Goal: Task Accomplishment & Management: Manage account settings

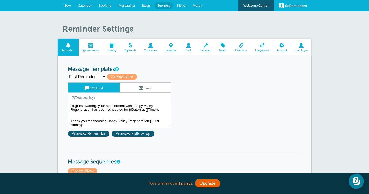
click at [267, 26] on h1 "Reminder Settings" at bounding box center [187, 29] width 249 height 10
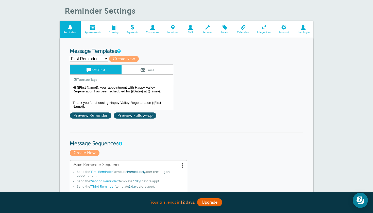
scroll to position [0, 0]
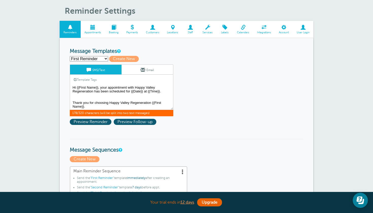
click at [139, 93] on textarea "Hi {{First Name}}, your appointment with Happy Valley Regeneration has been sch…" at bounding box center [122, 97] width 104 height 25
drag, startPoint x: 152, startPoint y: 101, endPoint x: 162, endPoint y: 110, distance: 13.2
click at [162, 110] on div "SMS/Text Email Template Tags Copy SMS Click to add a tag to your message. Custo…" at bounding box center [122, 91] width 104 height 52
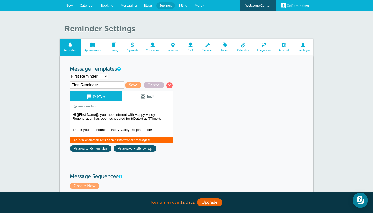
scroll to position [0, 0]
type textarea "Hi {{First Name}}, your appointment with Happy Valley Regeneration has been sch…"
click at [130, 85] on span "Save" at bounding box center [133, 85] width 16 height 6
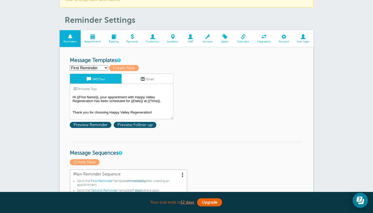
select select "159491"
type input "Second Reminder"
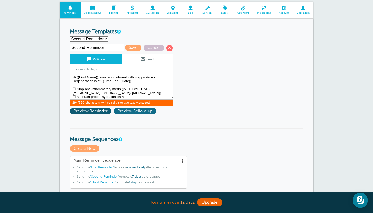
scroll to position [12, 0]
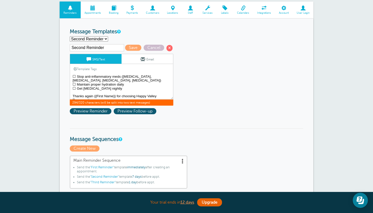
drag, startPoint x: 73, startPoint y: 75, endPoint x: 134, endPoint y: 120, distance: 75.5
drag, startPoint x: 116, startPoint y: 91, endPoint x: 95, endPoint y: 90, distance: 20.9
click at [95, 90] on textarea "Hi {{First Name}}, your appointment with Happy Valley Regeneration has been sch…" at bounding box center [122, 86] width 104 height 25
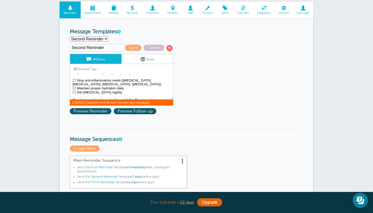
click at [159, 96] on textarea "Hi {{First Name}}, your appointment with Happy Valley Regeneration has been sch…" at bounding box center [122, 86] width 104 height 25
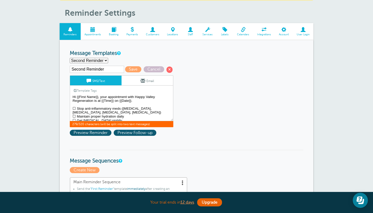
scroll to position [0, 0]
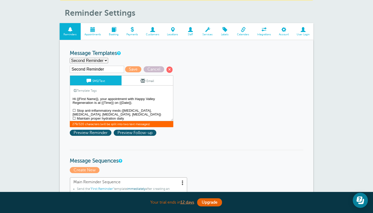
type textarea "Hi {{First Name}}, your appointment with Happy Valley Regeneration is at {{Time…"
select select "159491"
click at [128, 69] on span "Save" at bounding box center [133, 69] width 16 height 6
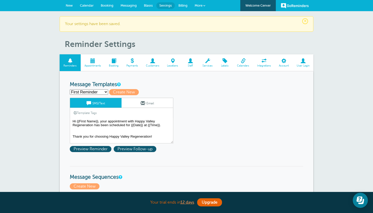
select select "159492"
type input "Third Reminder"
type textarea "{{First Name}}, your appointment with Happy Valley Regeneration is tomorrow at …"
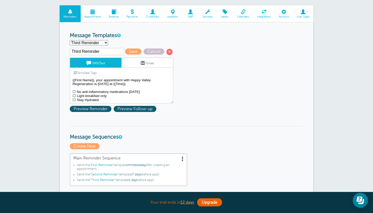
scroll to position [47, 0]
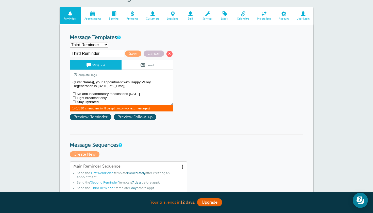
drag, startPoint x: 72, startPoint y: 81, endPoint x: 108, endPoint y: 103, distance: 41.9
click at [108, 103] on textarea "Hi {{First Name}}, your appointment with Happy Valley Regeneration has been sch…" at bounding box center [122, 92] width 104 height 25
click at [108, 101] on textarea "Hi {{First Name}}, your appointment with Happy Valley Regeneration has been sch…" at bounding box center [122, 92] width 104 height 25
select select "159489"
type input "First Reminder"
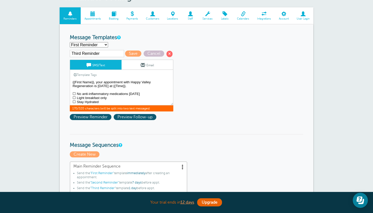
type textarea "Hi {{First Name}}, your appointment with Happy Valley Regeneration has been sch…"
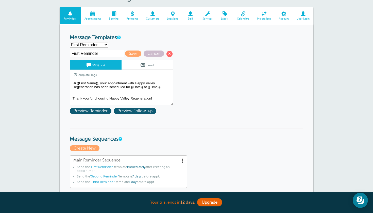
select select "159492"
type input "Third Reminder"
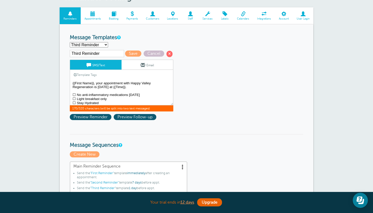
scroll to position [1, 0]
drag, startPoint x: 72, startPoint y: 81, endPoint x: 117, endPoint y: 106, distance: 51.3
click at [117, 106] on div "SMS/Text Email Template Tags Copy SMS Click to add a tag to your message. Custo…" at bounding box center [122, 86] width 104 height 52
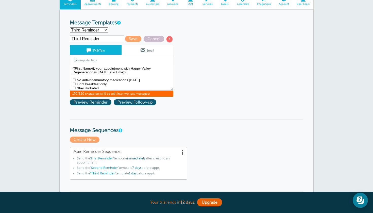
scroll to position [0, 0]
click at [102, 88] on textarea "Hi {{First Name}}, your appointment with Happy Valley Regeneration has been sch…" at bounding box center [122, 77] width 104 height 25
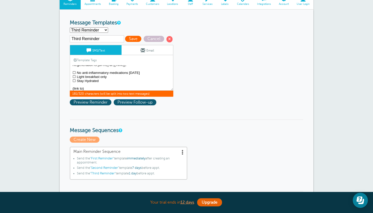
type textarea "{{First Name}}, your appointment with Happy Valley Regeneration is [DATE] at {{…"
click at [127, 39] on span "Save" at bounding box center [133, 39] width 16 height 6
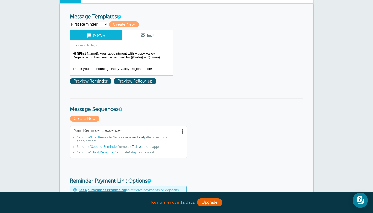
scroll to position [59, 0]
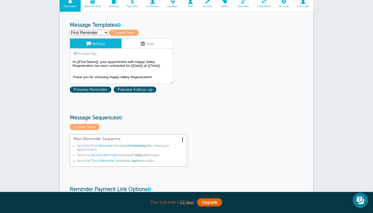
select select "159491"
type input "Second Reminder"
type textarea "Hi {{First Name}}, your appointment with Happy Valley Regeneration is at {{Time…"
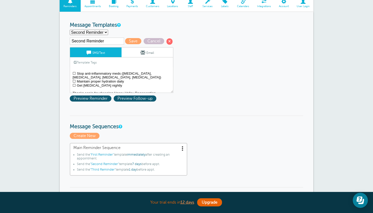
scroll to position [9, 0]
select select "159492"
type input "Third Reminder"
type textarea "{{First Name}}, your appointment with Happy Valley Regeneration is [DATE] at {{…"
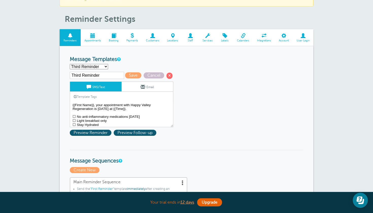
scroll to position [24, 0]
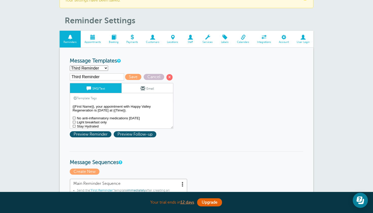
select select "159491"
type input "Second Reminder"
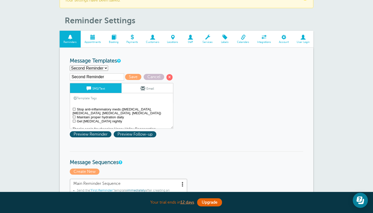
scroll to position [9, 0]
click at [125, 118] on textarea "Hi {{First Name}}, your appointment with Happy Valley Regeneration has been sch…" at bounding box center [122, 115] width 104 height 25
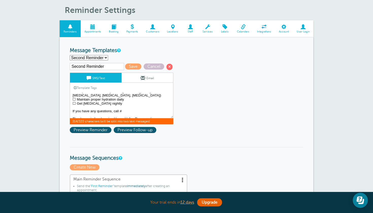
scroll to position [34, 0]
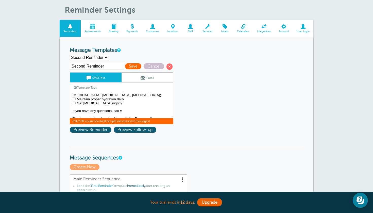
type textarea "Hi {{First Name}}, your appointment with Happy Valley Regeneration is at {{Time…"
click at [127, 66] on span "Save" at bounding box center [133, 66] width 16 height 6
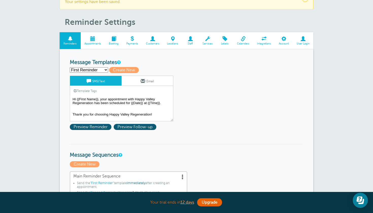
scroll to position [26, 0]
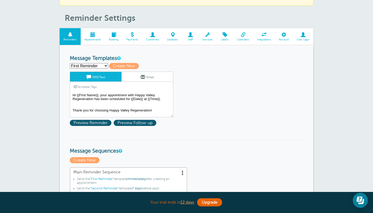
select select "159491"
type input "Second Reminder"
type textarea "Hi {{First Name}}, your appointment with Happy Valley Regeneration is at {{Time…"
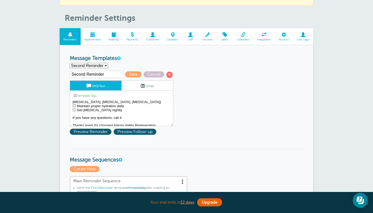
scroll to position [16, 0]
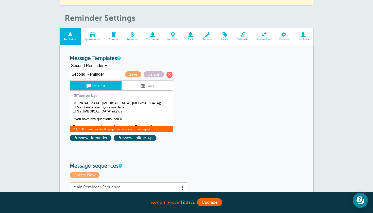
drag, startPoint x: 127, startPoint y: 114, endPoint x: 61, endPoint y: 114, distance: 66.1
select select "159492"
type input "Third Reminder"
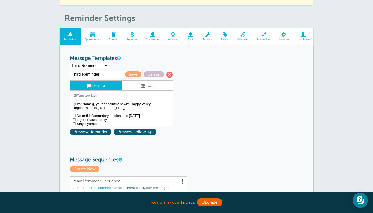
scroll to position [0, 0]
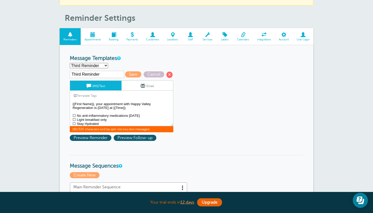
click at [134, 108] on textarea "Hi {{First Name}}, your appointment with Happy Valley Regeneration has been sch…" at bounding box center [122, 113] width 104 height 25
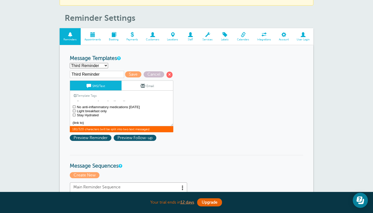
scroll to position [9, 0]
click at [116, 116] on textarea "Hi {{First Name}}, your appointment with Happy Valley Regeneration has been sch…" at bounding box center [122, 113] width 104 height 25
paste textarea "If you have any questions, call #"
type textarea "{{First Name}}, your appointment with Happy Valley Regeneration is [DATE] at {{…"
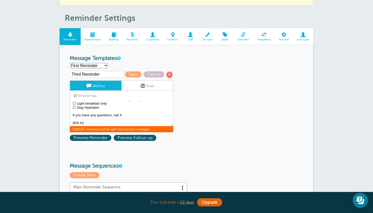
select select "159492"
click at [128, 75] on span "Save" at bounding box center [133, 74] width 16 height 6
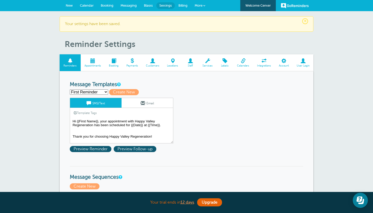
click at [164, 124] on textarea "Hi {{First Name}}, your appointment with Happy Valley Regeneration has been sch…" at bounding box center [122, 130] width 104 height 25
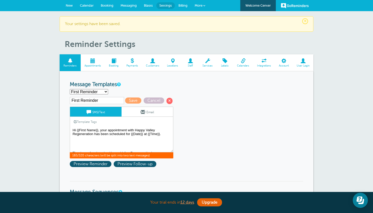
paste textarea "If you have any questions, call #"
type textarea "Hi {{First Name}}, your appointment with Happy Valley Regeneration has been sch…"
click at [125, 101] on span "Save" at bounding box center [133, 101] width 16 height 6
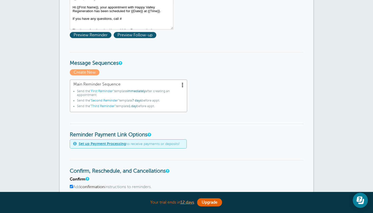
scroll to position [115, 0]
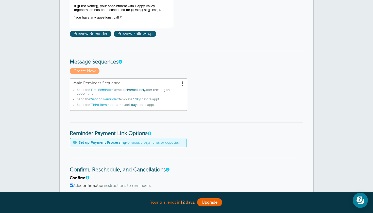
click at [182, 81] on span at bounding box center [182, 83] width 5 height 5
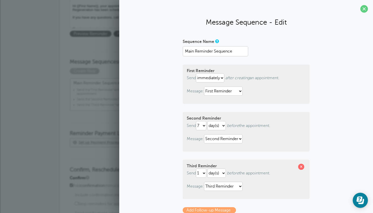
scroll to position [0, 0]
click at [365, 8] on span at bounding box center [365, 9] width 8 height 8
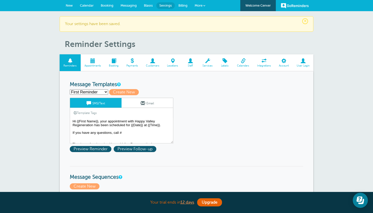
click at [155, 63] on link "Customers" at bounding box center [152, 62] width 21 height 17
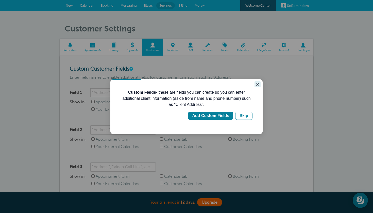
click at [257, 84] on icon "Close guide" at bounding box center [258, 84] width 4 height 4
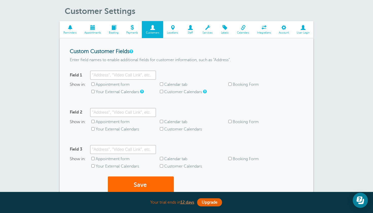
scroll to position [15, 0]
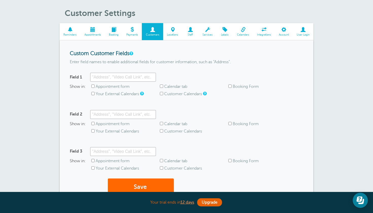
click at [75, 34] on span "Reminders" at bounding box center [70, 34] width 16 height 3
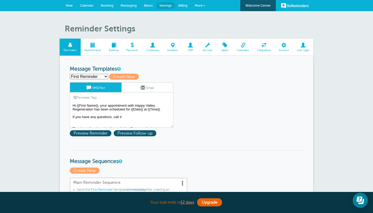
click at [264, 45] on span at bounding box center [265, 45] width 22 height 5
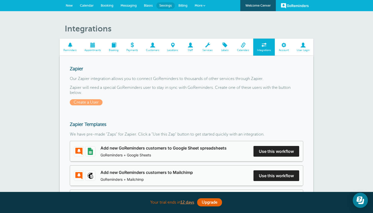
click at [69, 47] on span at bounding box center [70, 45] width 21 height 5
